Goal: Information Seeking & Learning: Understand process/instructions

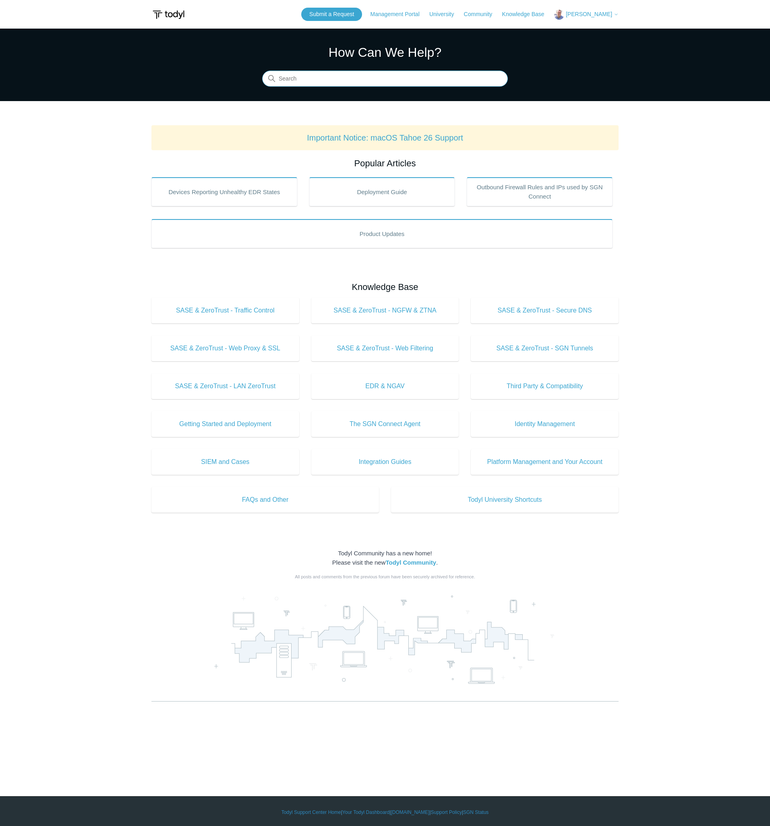
click at [371, 82] on input "Search" at bounding box center [385, 79] width 246 height 16
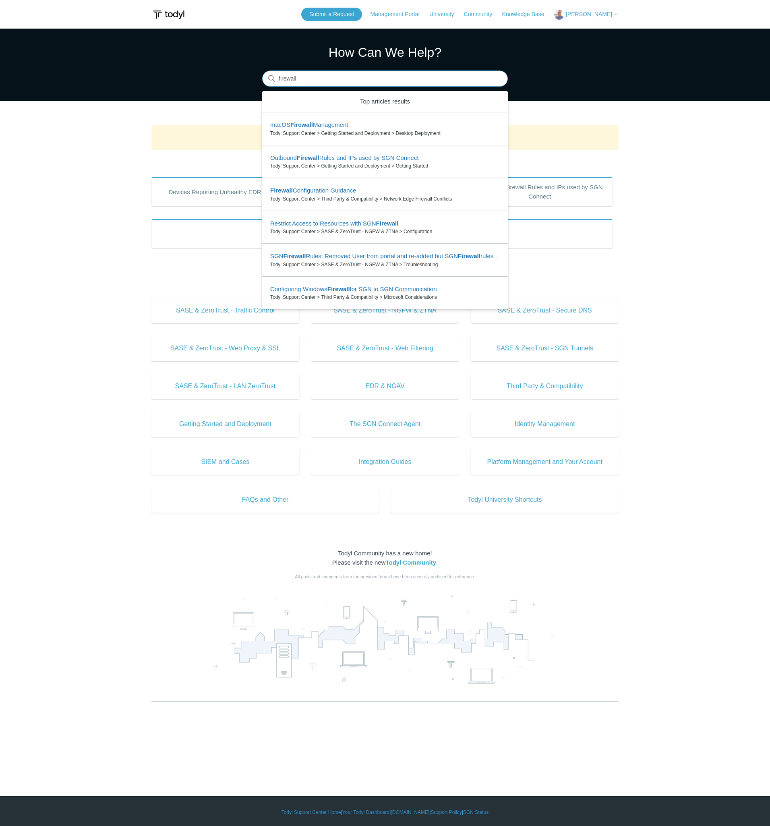
type input "firewall"
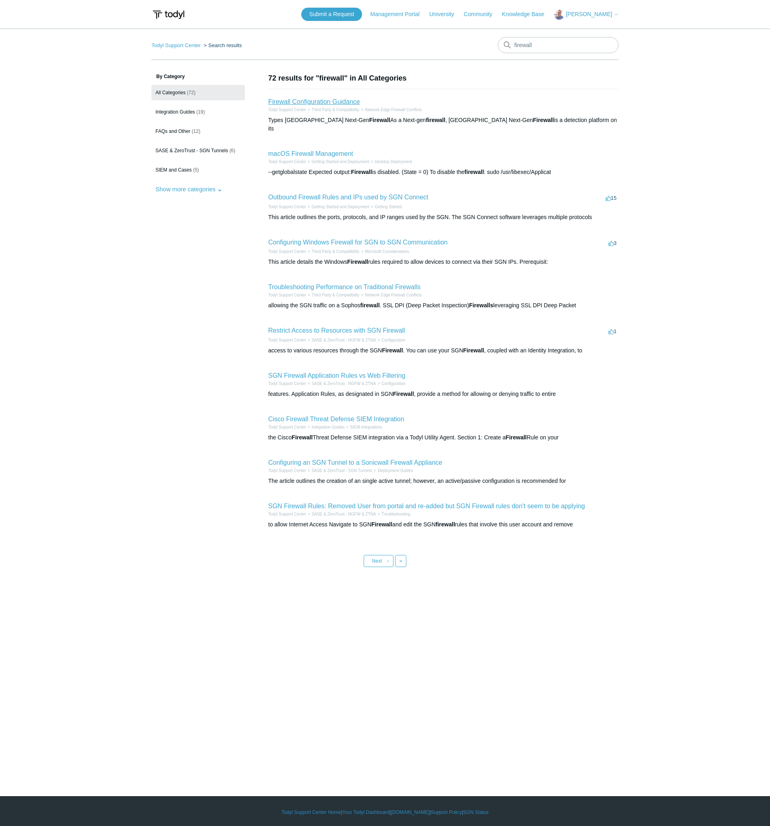
click at [332, 102] on link "Firewall Configuration Guidance" at bounding box center [314, 101] width 92 height 7
click at [354, 239] on link "Configuring Windows Firewall for SGN to SGN Communication" at bounding box center [357, 242] width 179 height 7
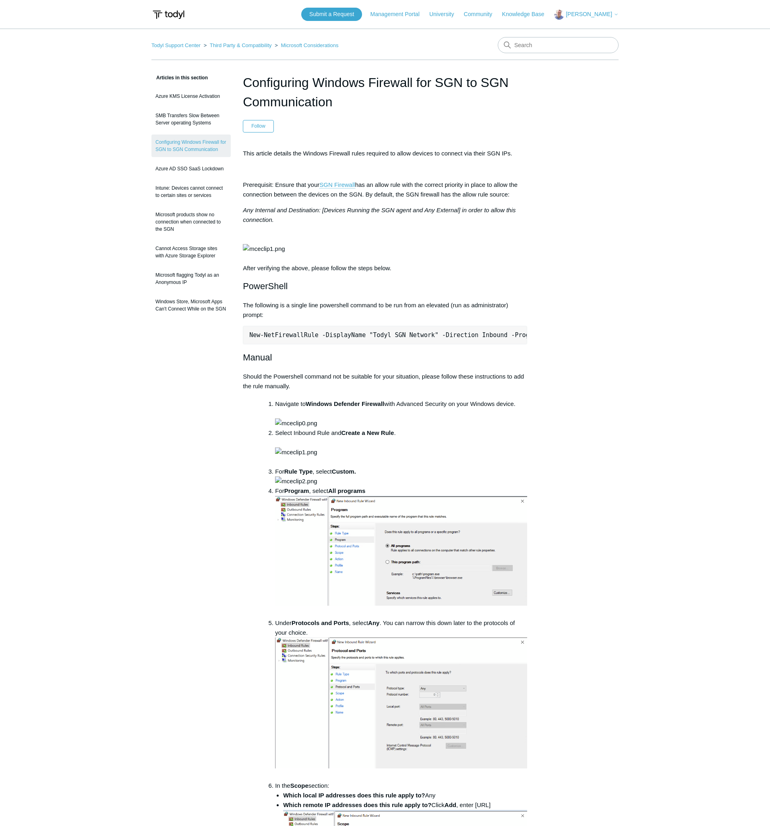
click at [340, 344] on pre "New-NetFirewallRule -DisplayName "Todyl SGN Network" -Direction Inbound -Progra…" at bounding box center [385, 335] width 284 height 19
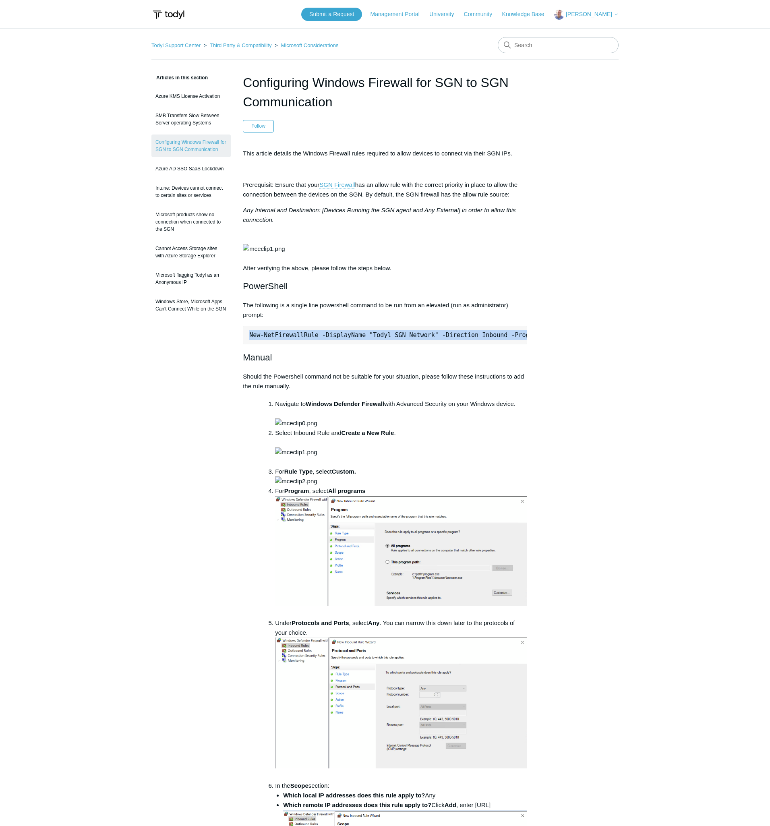
click at [340, 344] on pre "New-NetFirewallRule -DisplayName "Todyl SGN Network" -Direction Inbound -Progra…" at bounding box center [385, 335] width 284 height 19
click at [389, 185] on p "Prerequisit: Ensure that your SGN Firewall has an allow rule with the correct p…" at bounding box center [385, 189] width 284 height 19
